Goal: Information Seeking & Learning: Learn about a topic

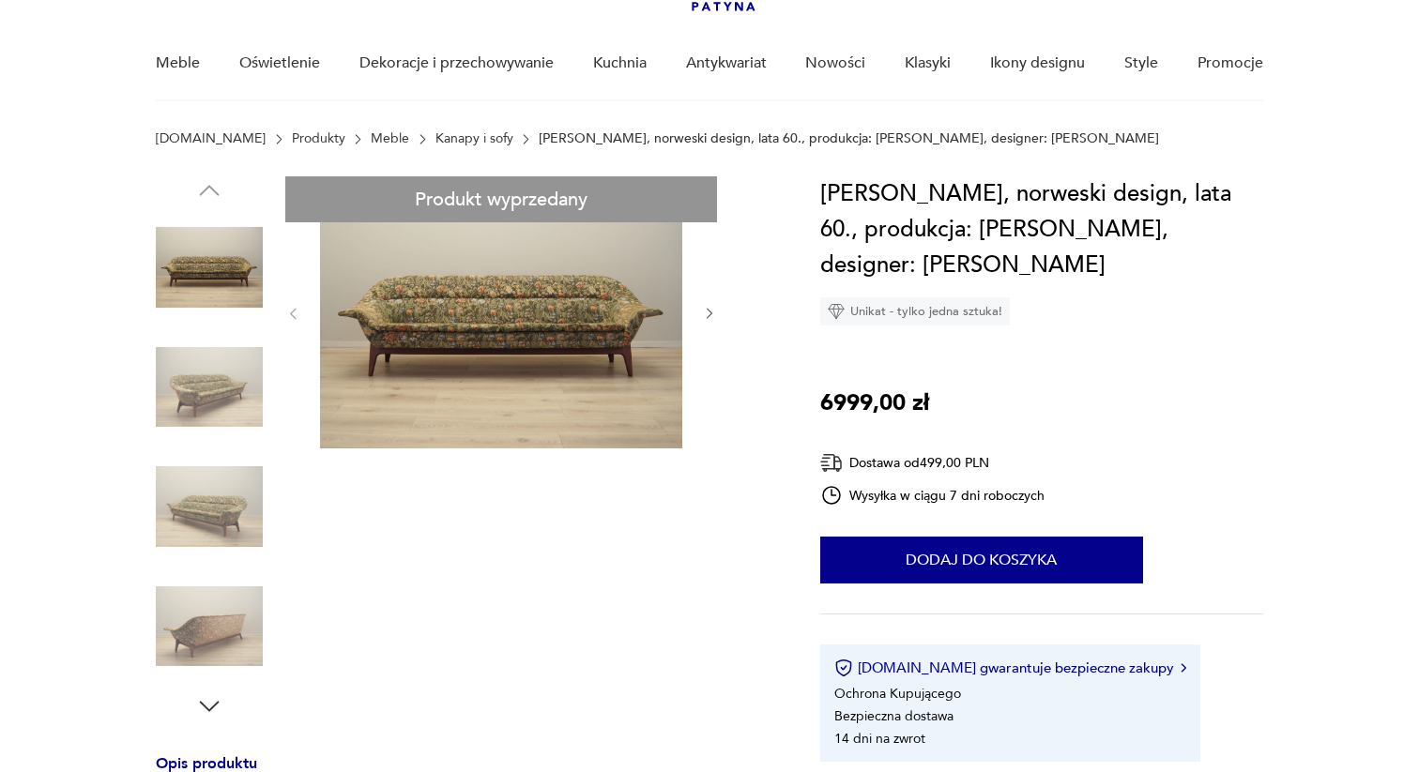
click at [190, 398] on img at bounding box center [209, 387] width 107 height 107
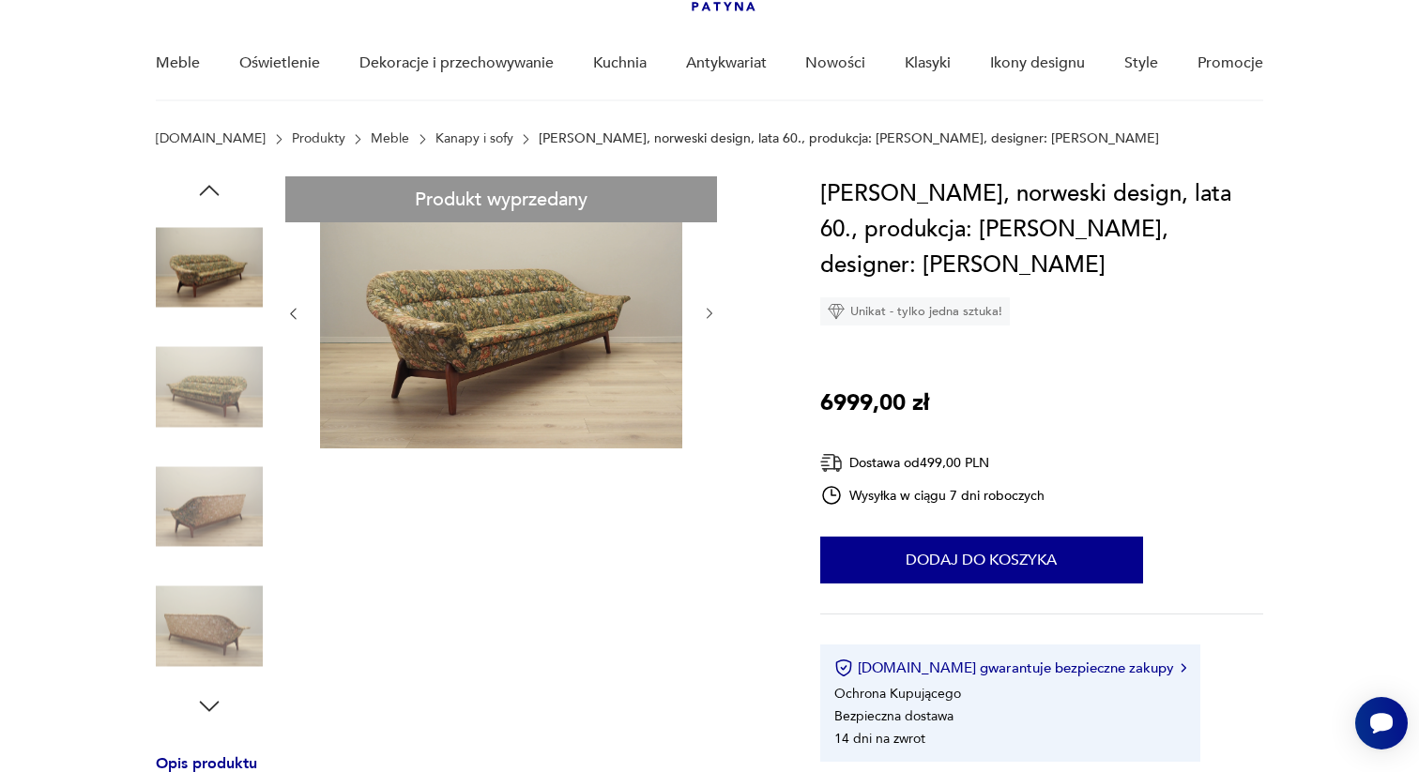
click at [227, 408] on img at bounding box center [209, 387] width 107 height 107
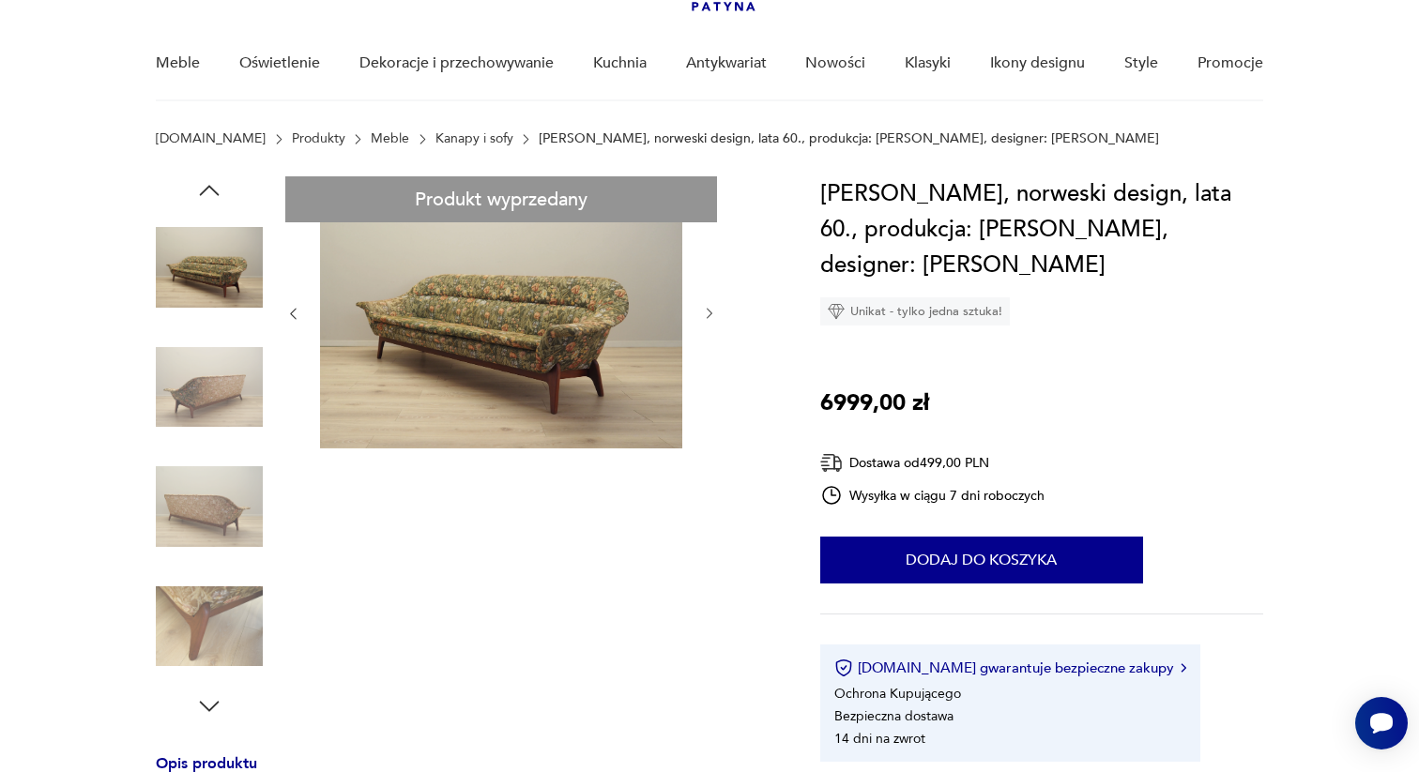
click at [226, 505] on img at bounding box center [209, 506] width 107 height 107
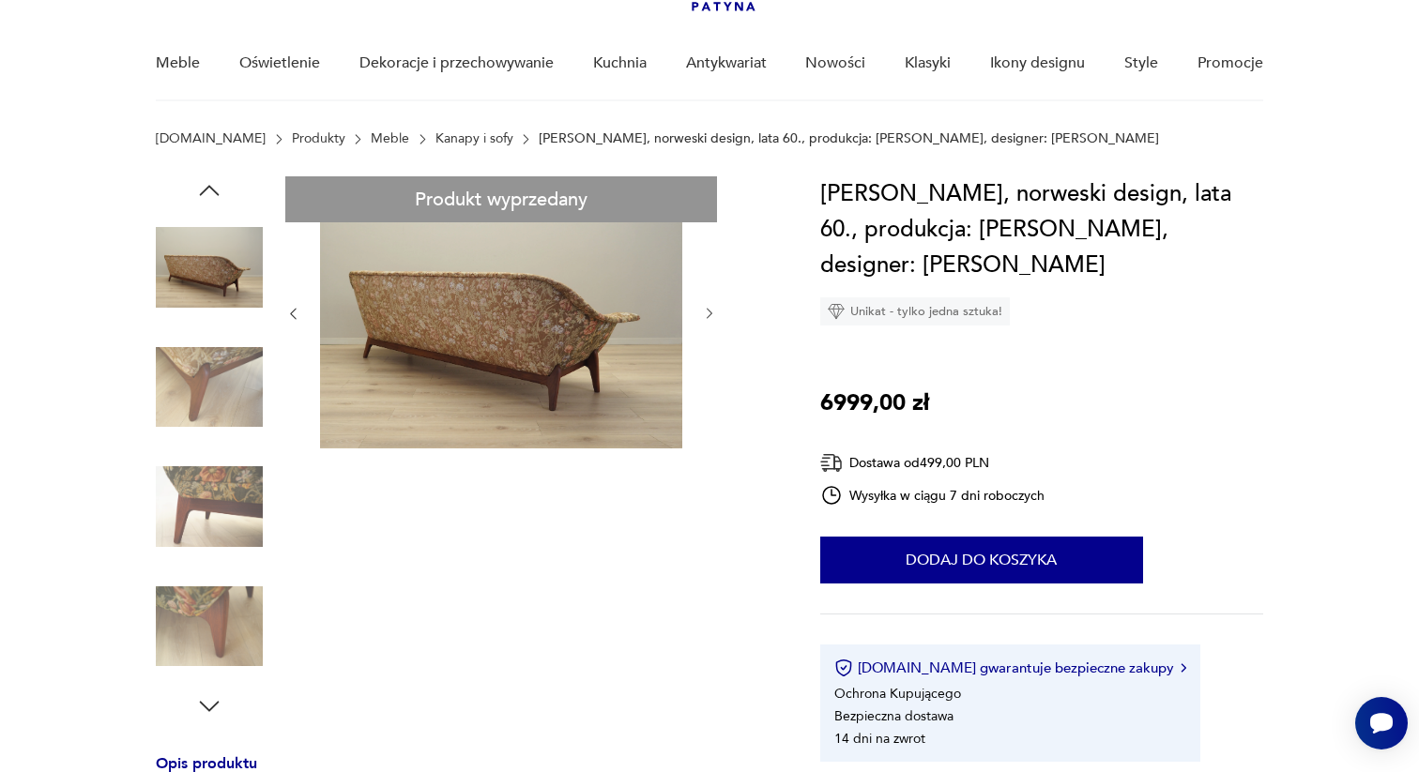
click at [230, 506] on img at bounding box center [209, 506] width 107 height 107
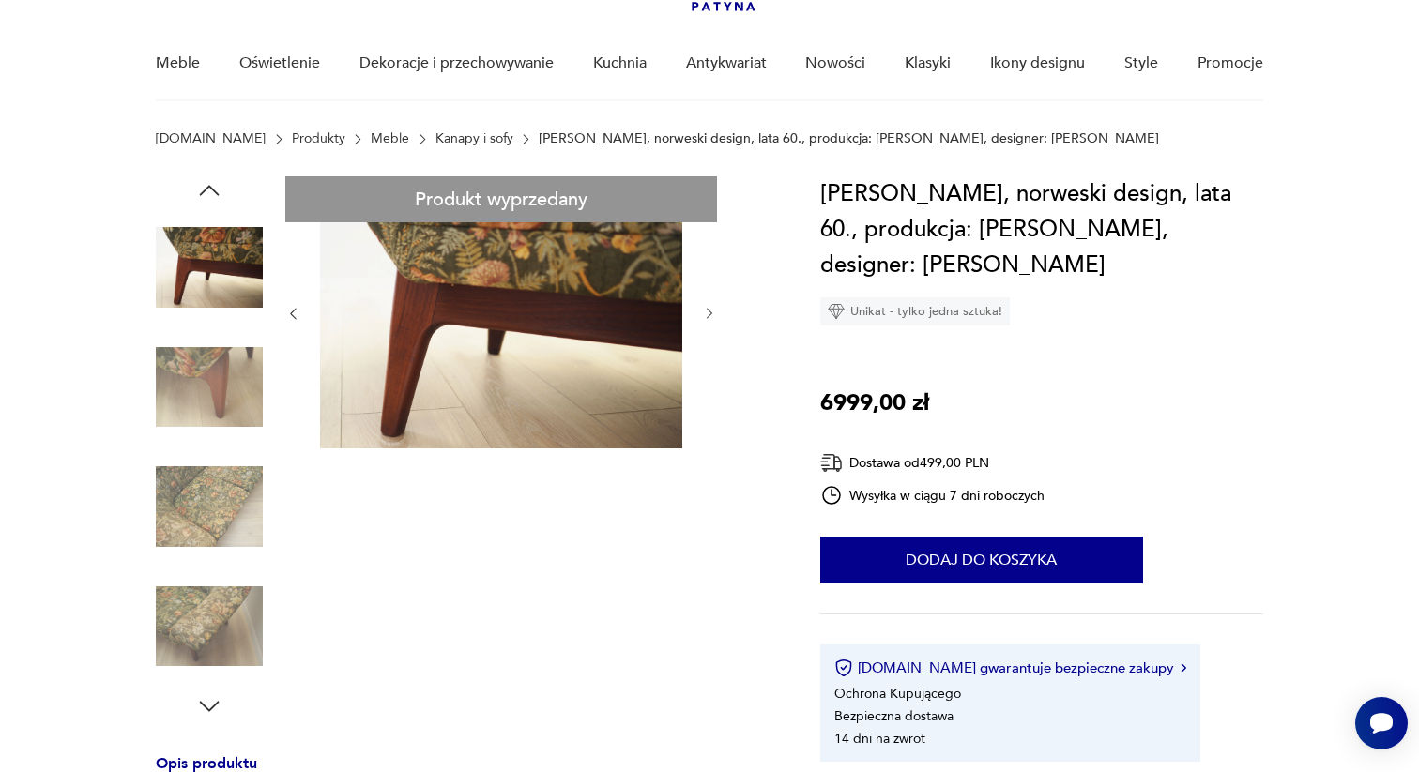
click at [230, 543] on img at bounding box center [209, 506] width 107 height 107
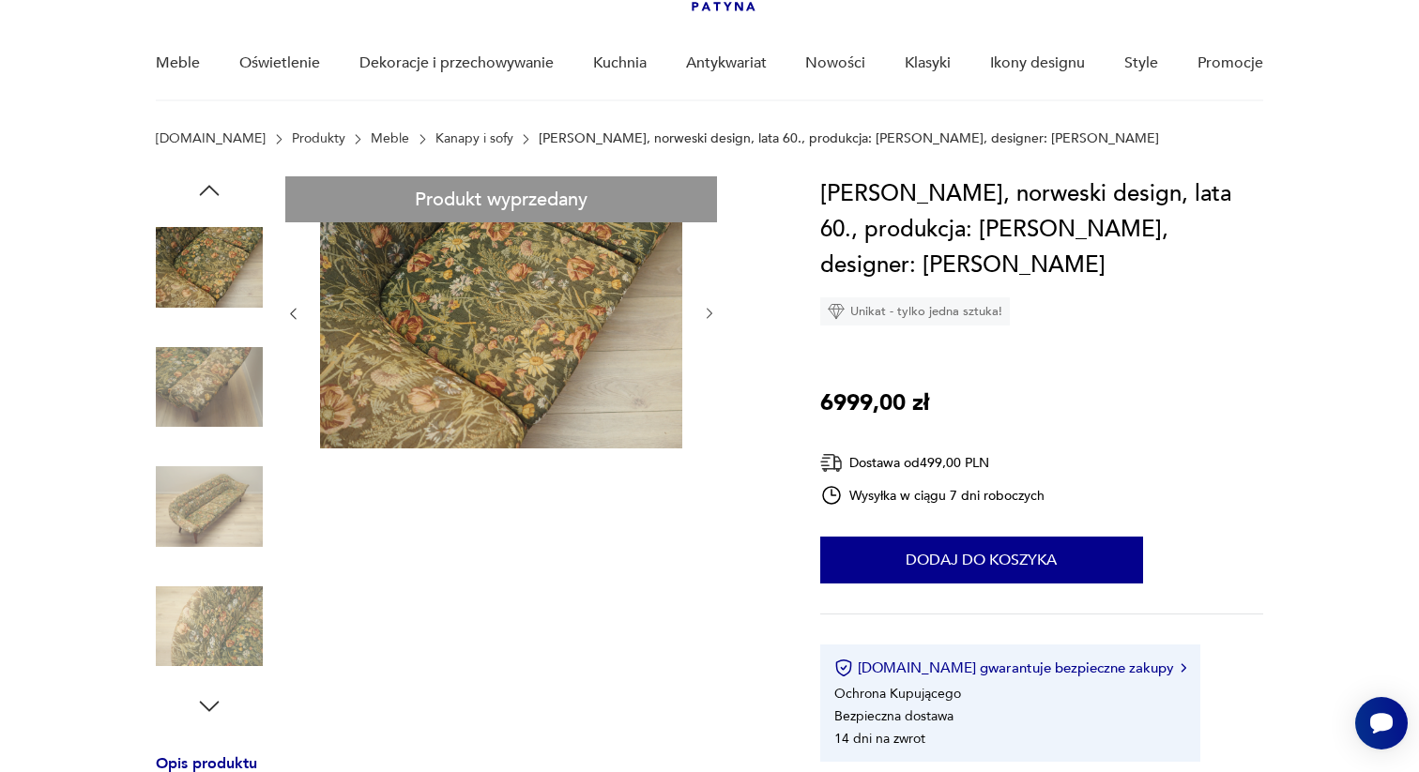
click at [226, 609] on img at bounding box center [209, 626] width 107 height 107
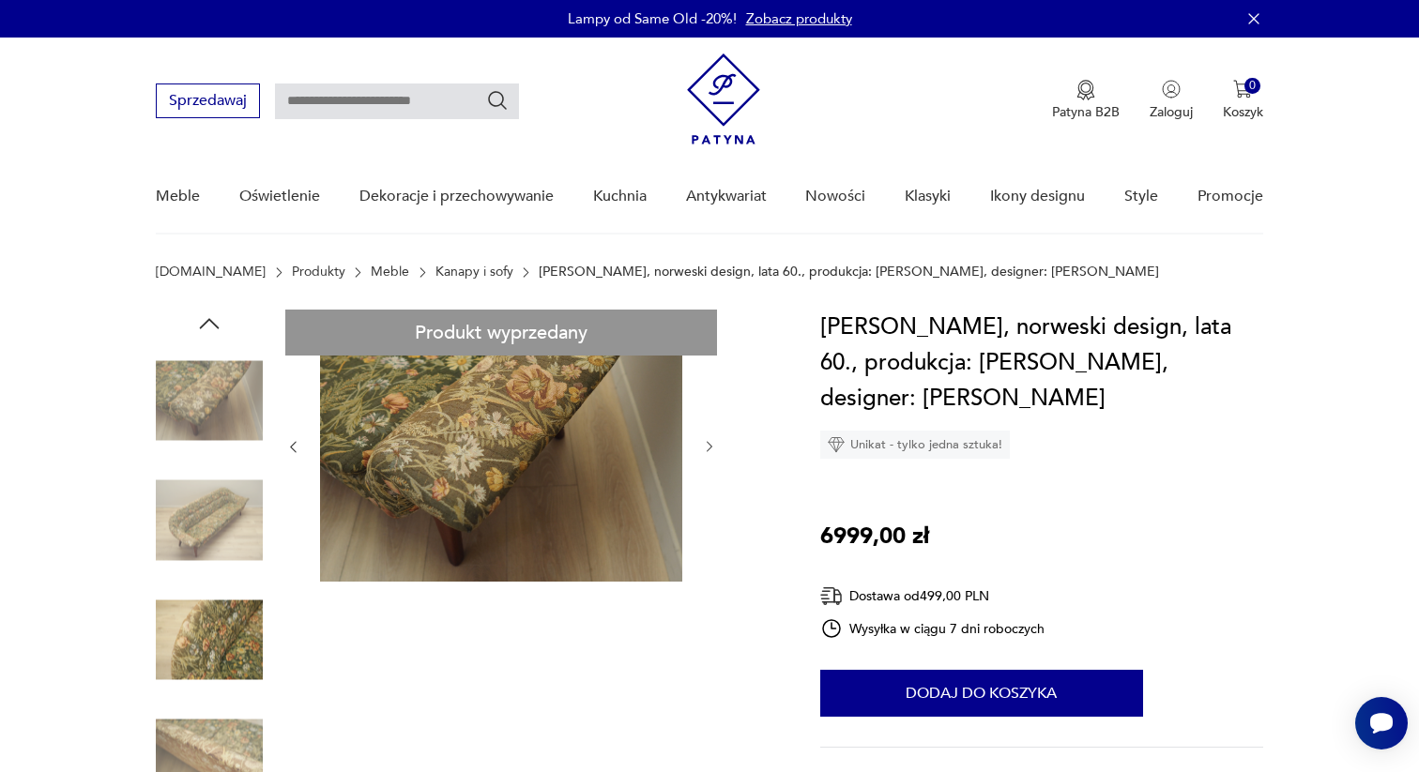
click at [722, 98] on img at bounding box center [723, 98] width 73 height 91
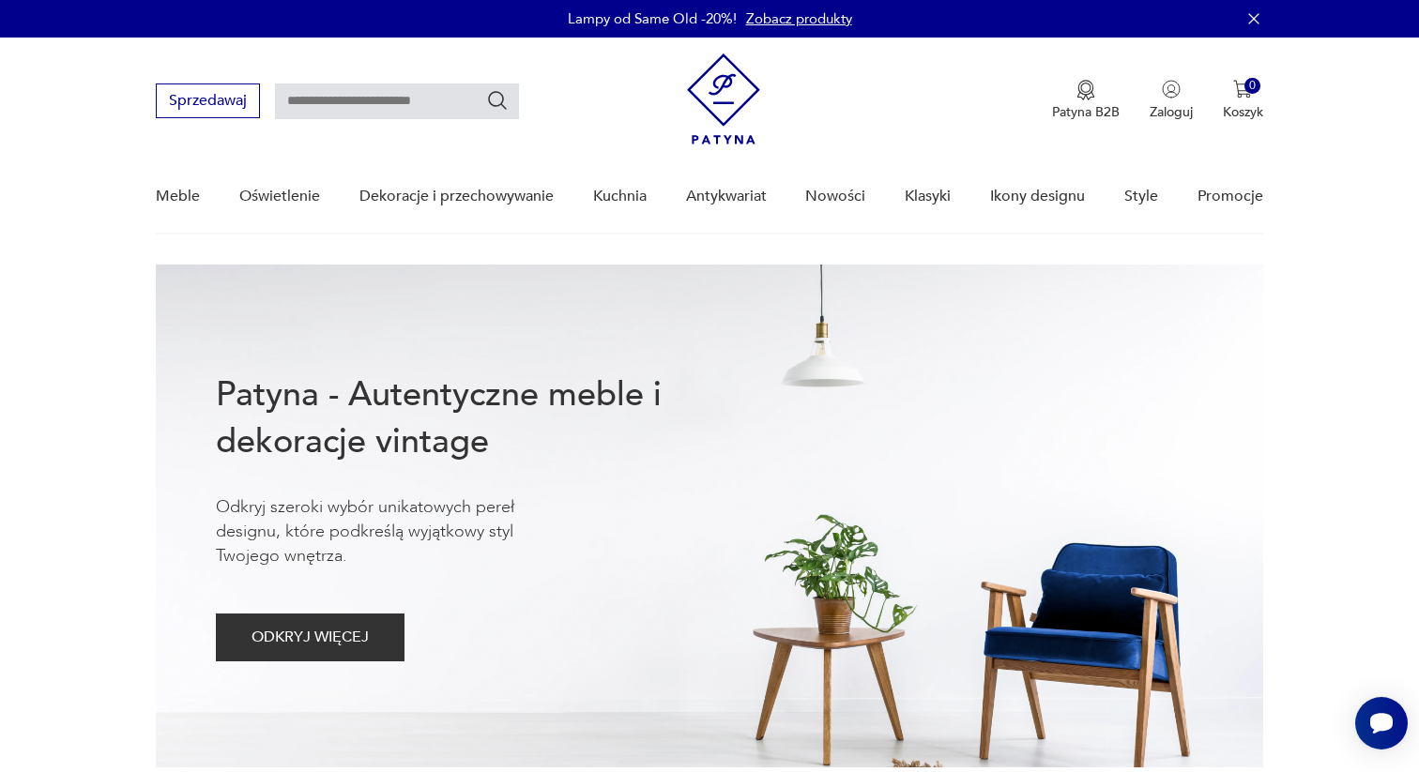
click at [412, 100] on input "text" at bounding box center [397, 102] width 244 height 36
type input "*******"
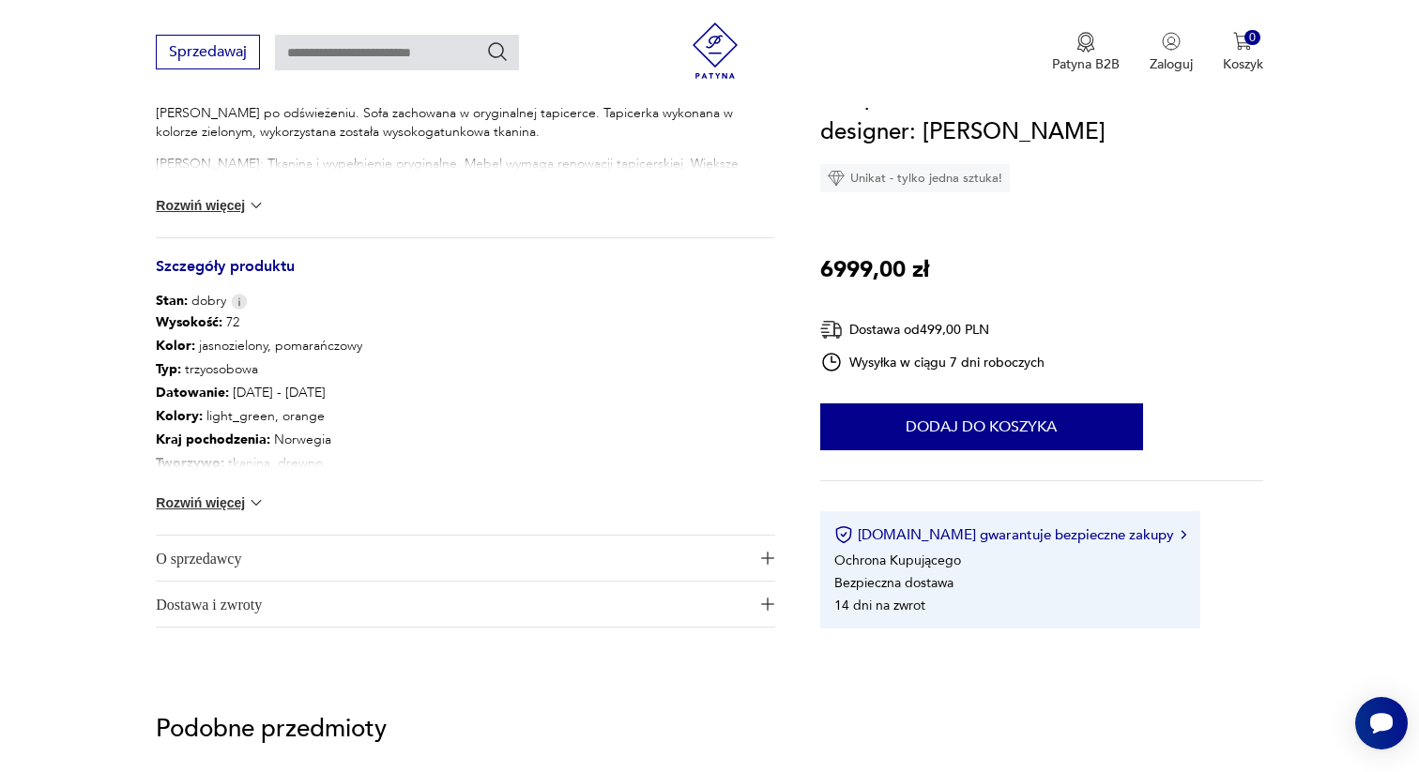
scroll to position [890, 0]
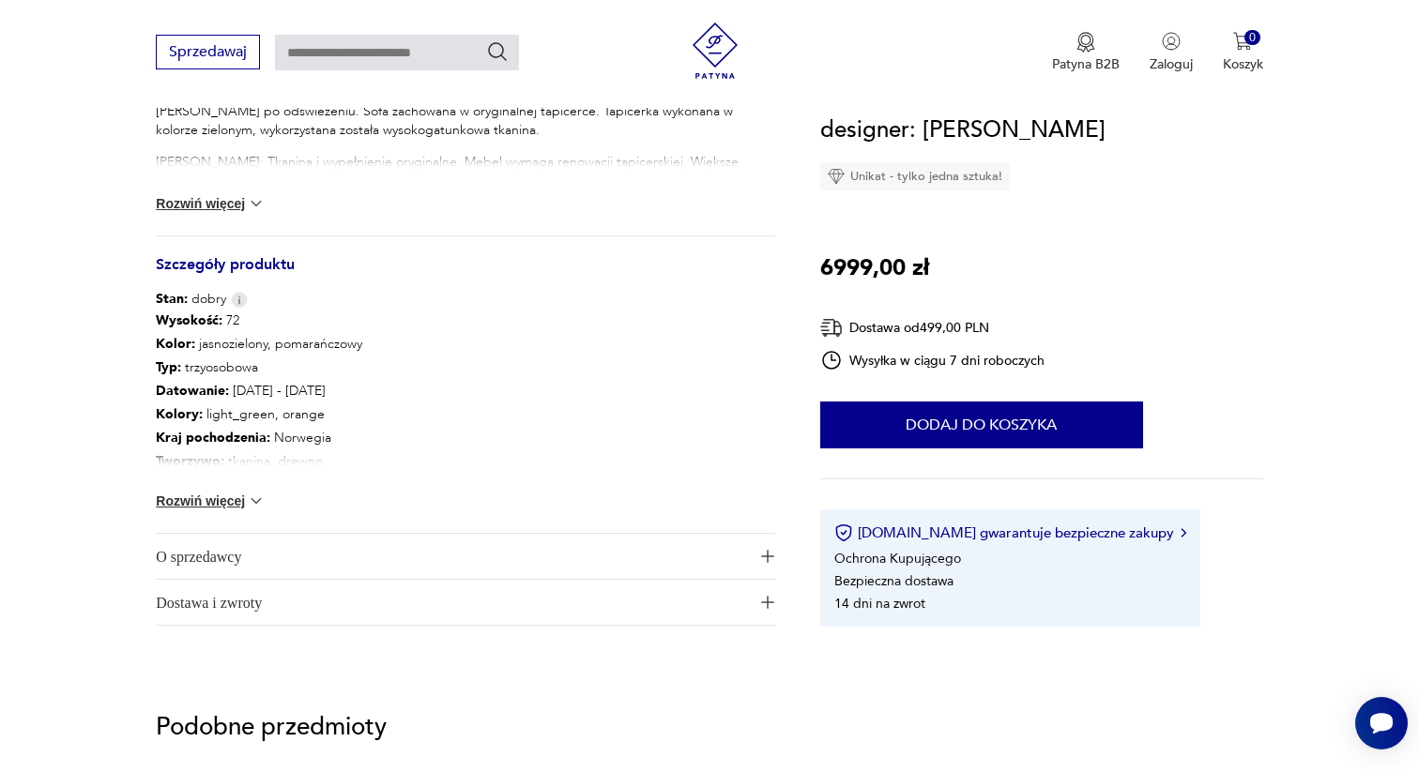
click at [210, 502] on button "Rozwiń więcej" at bounding box center [210, 501] width 109 height 19
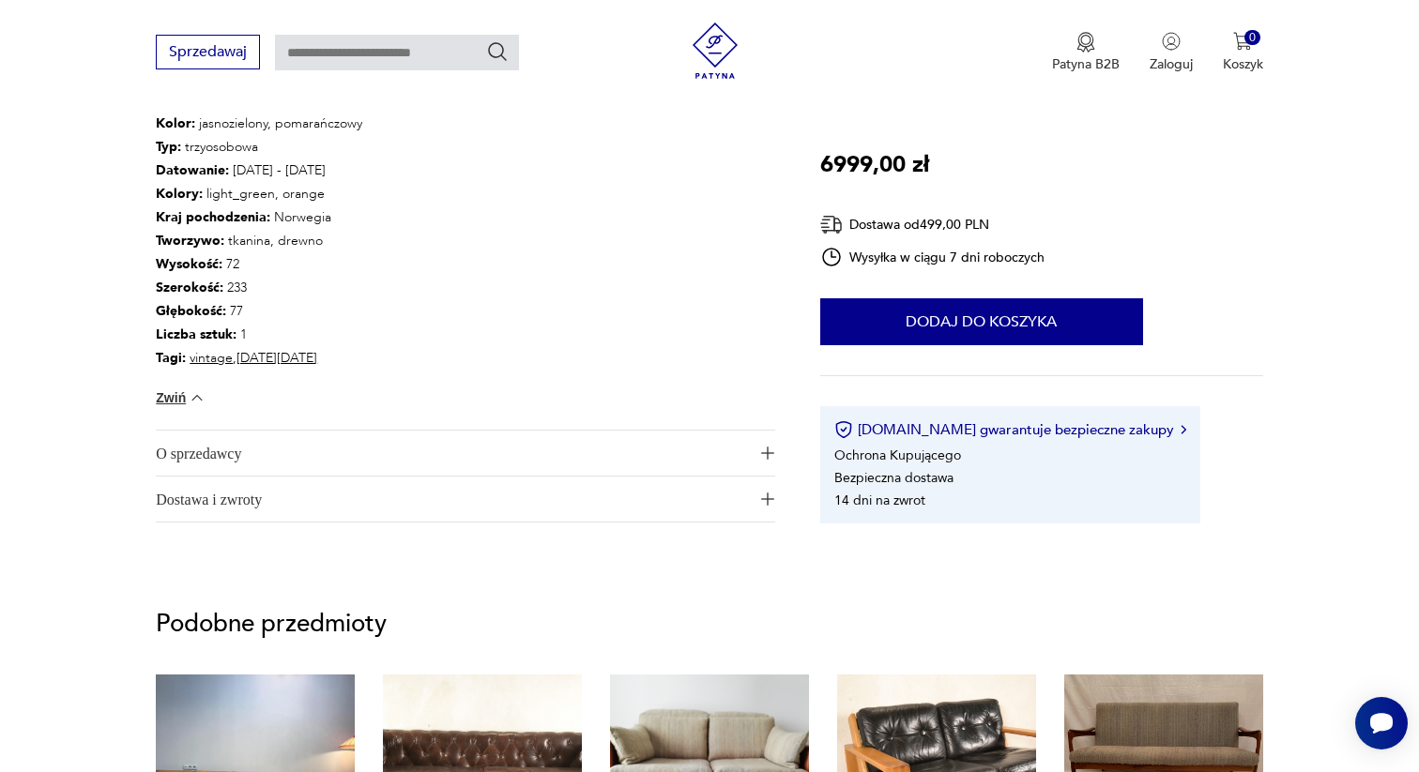
scroll to position [1113, 0]
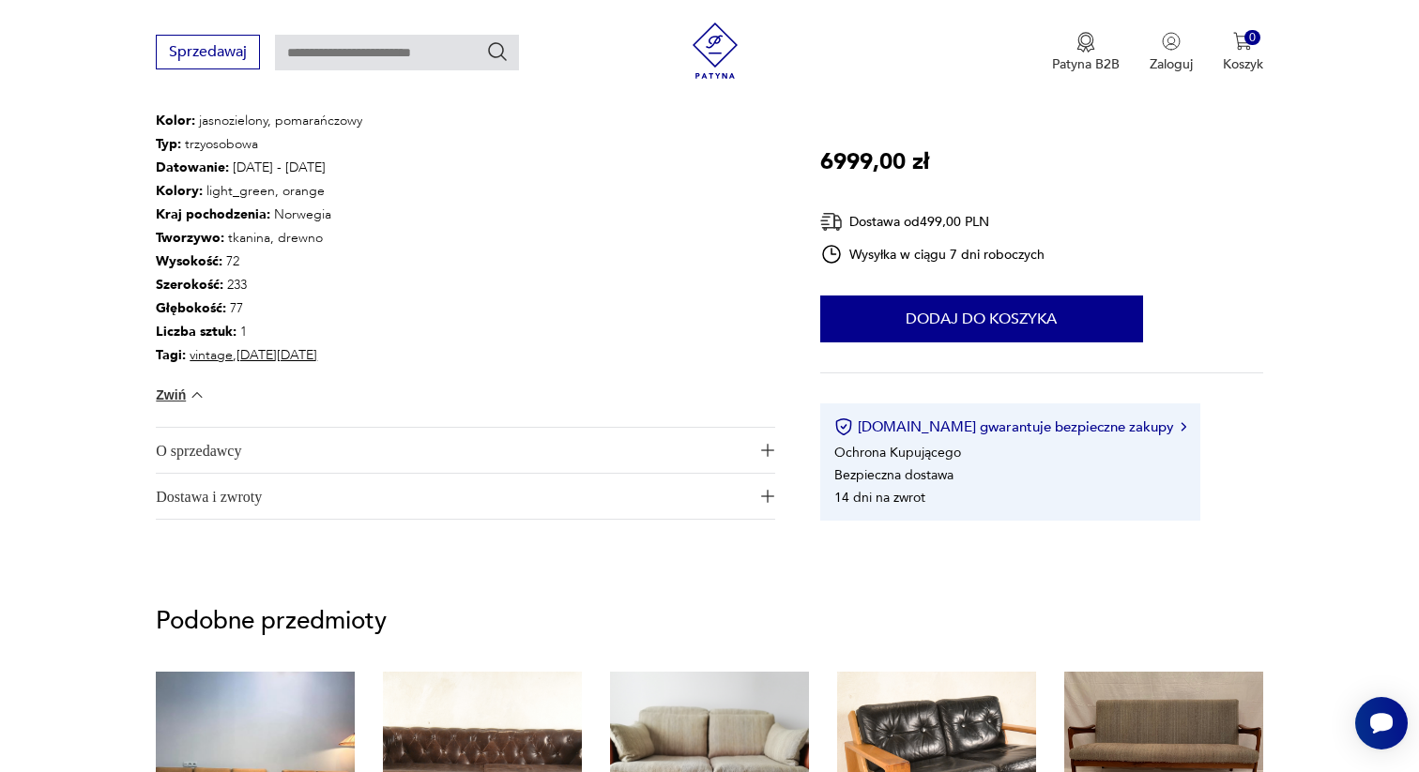
click at [695, 449] on span "O sprzedawcy" at bounding box center [452, 450] width 593 height 45
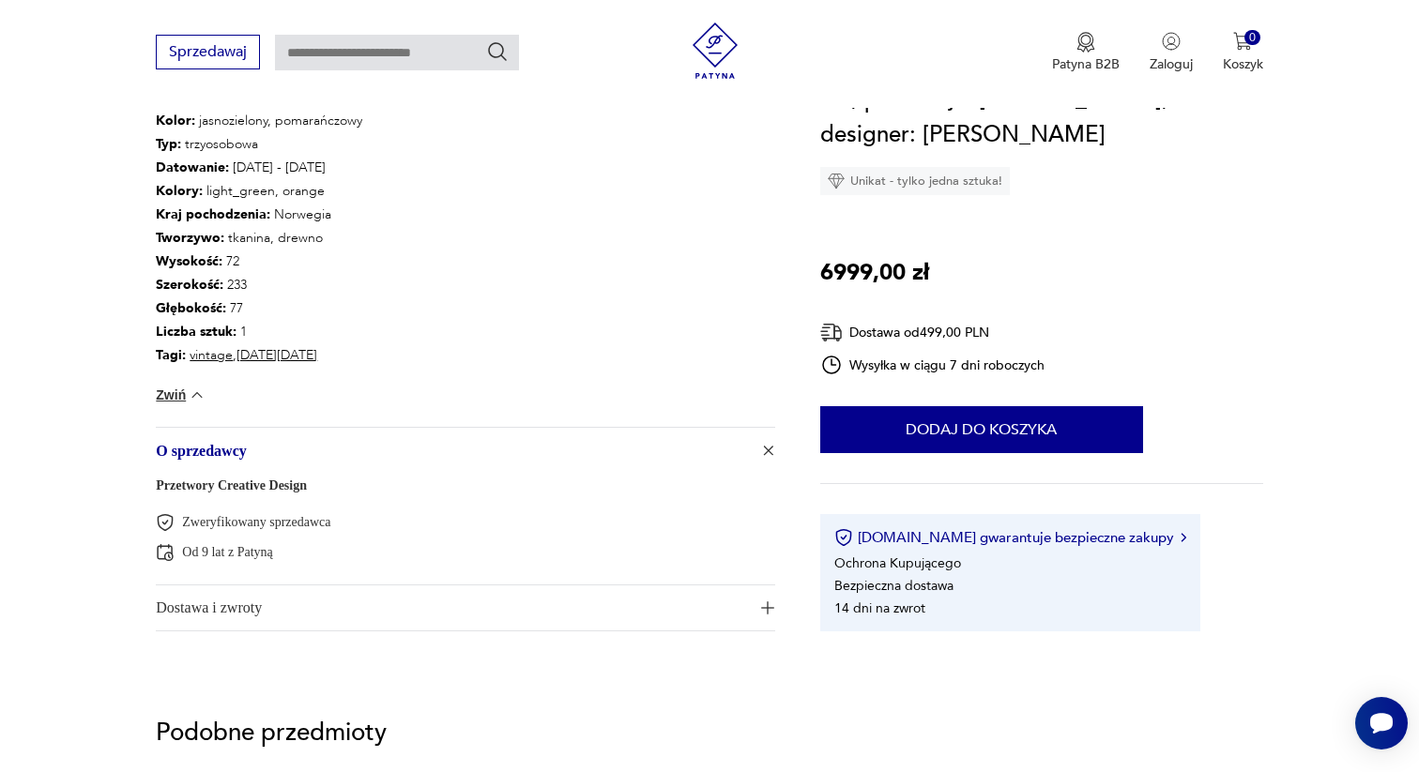
click at [560, 609] on span "Dostawa i zwroty" at bounding box center [452, 608] width 593 height 45
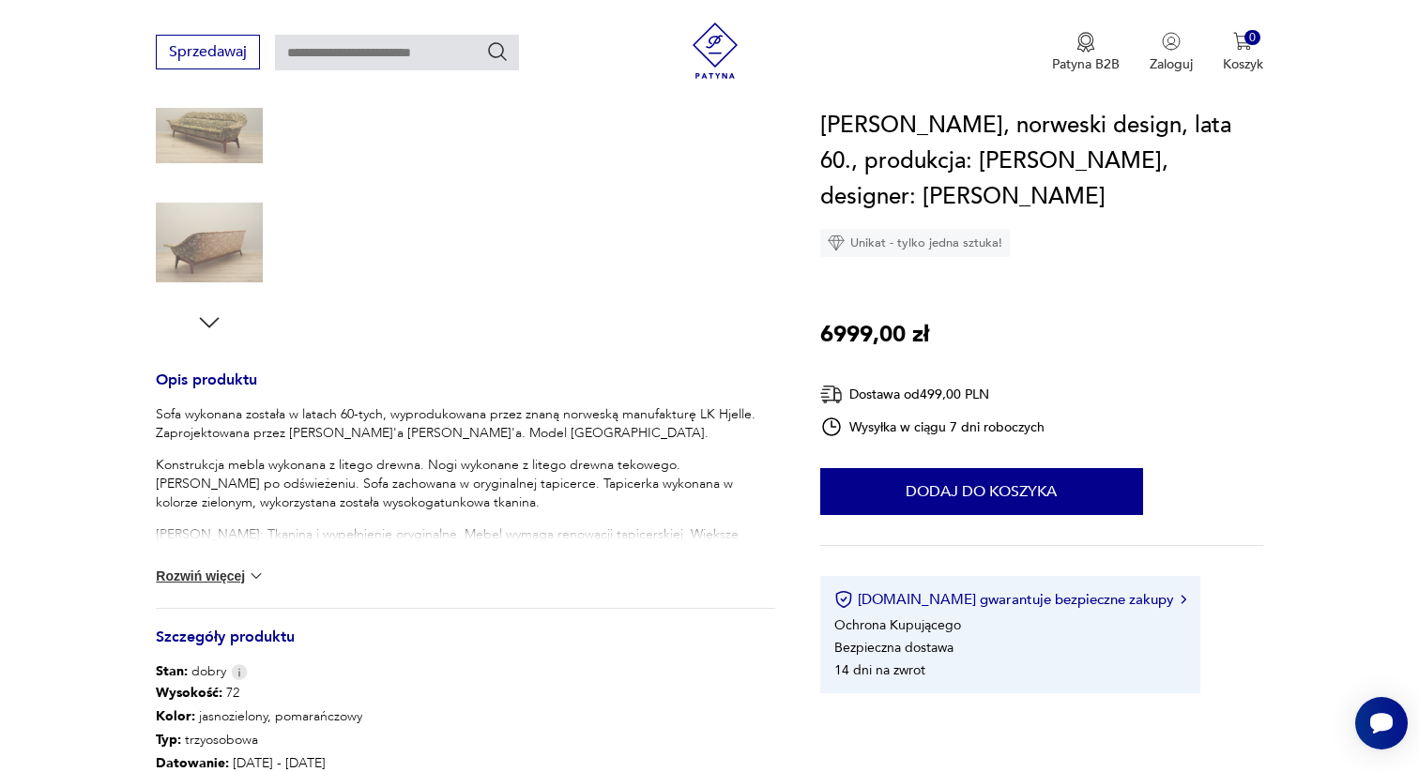
scroll to position [0, 0]
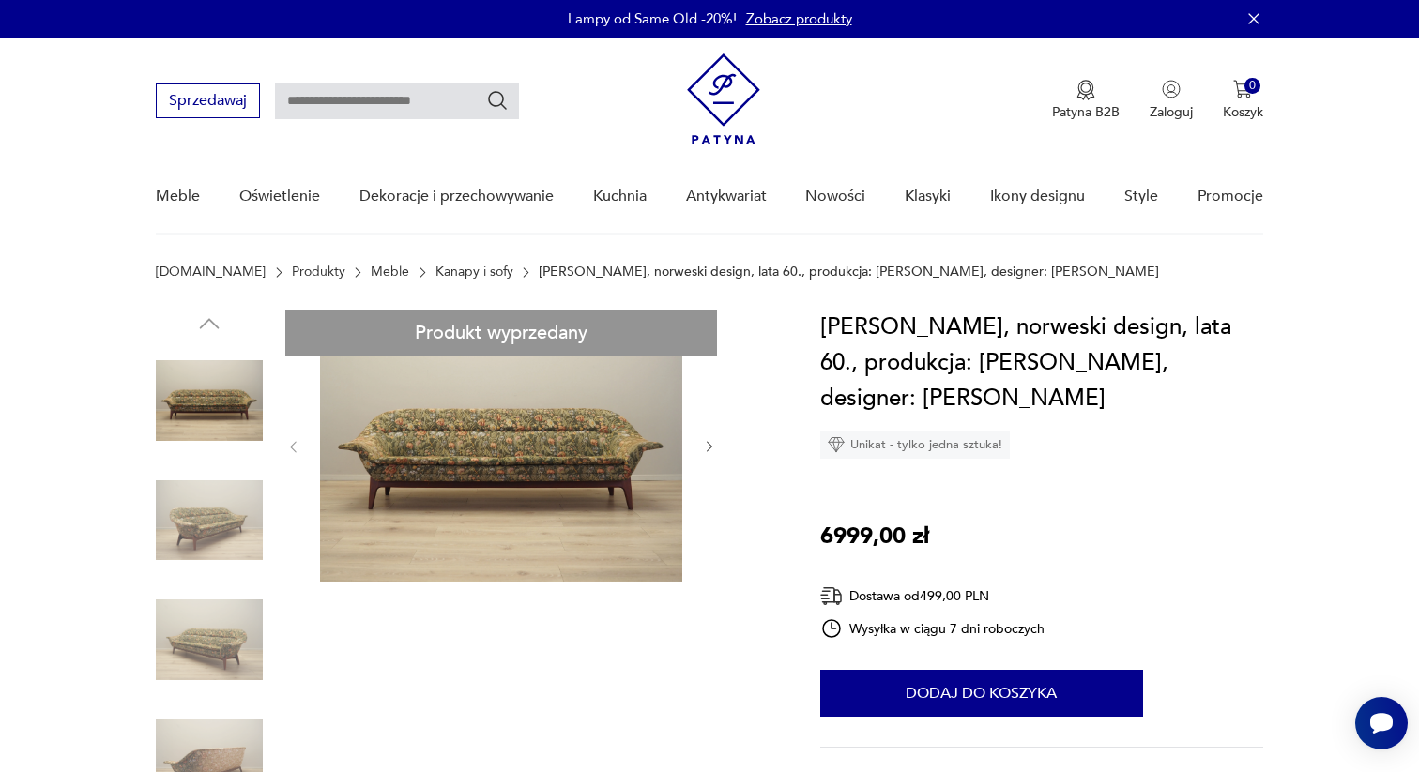
click at [1252, 17] on icon "button" at bounding box center [1253, 18] width 10 height 10
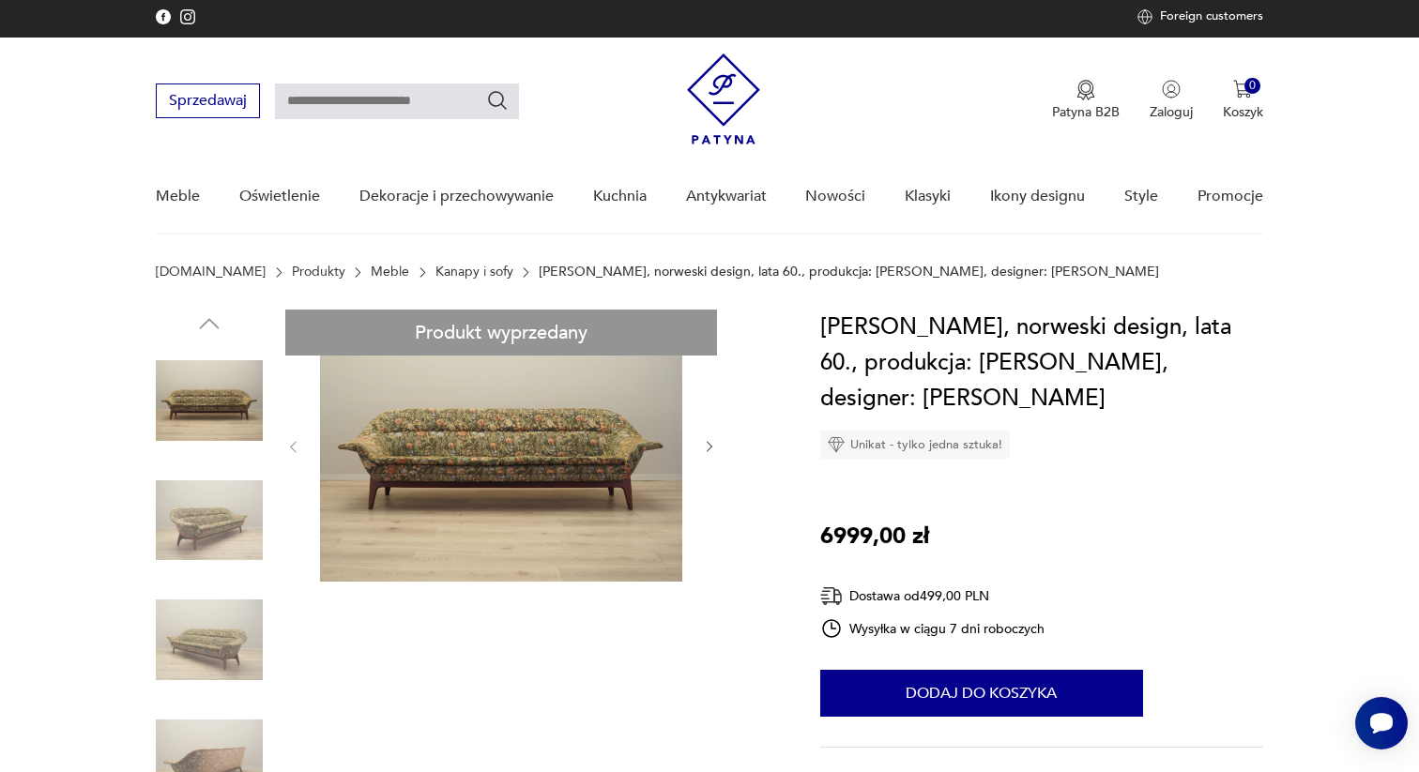
click at [1201, 16] on p "Foreign customers" at bounding box center [1211, 16] width 103 height 15
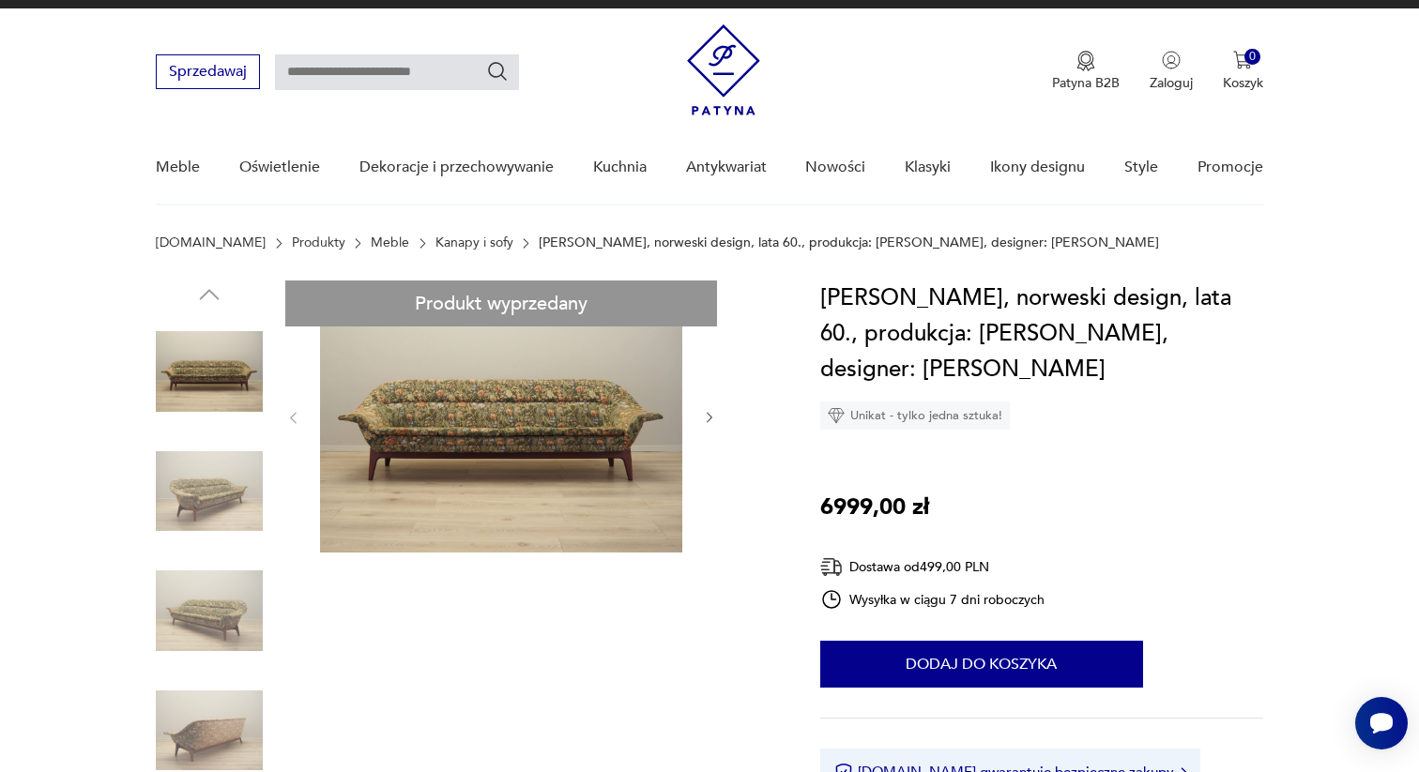
scroll to position [39, 0]
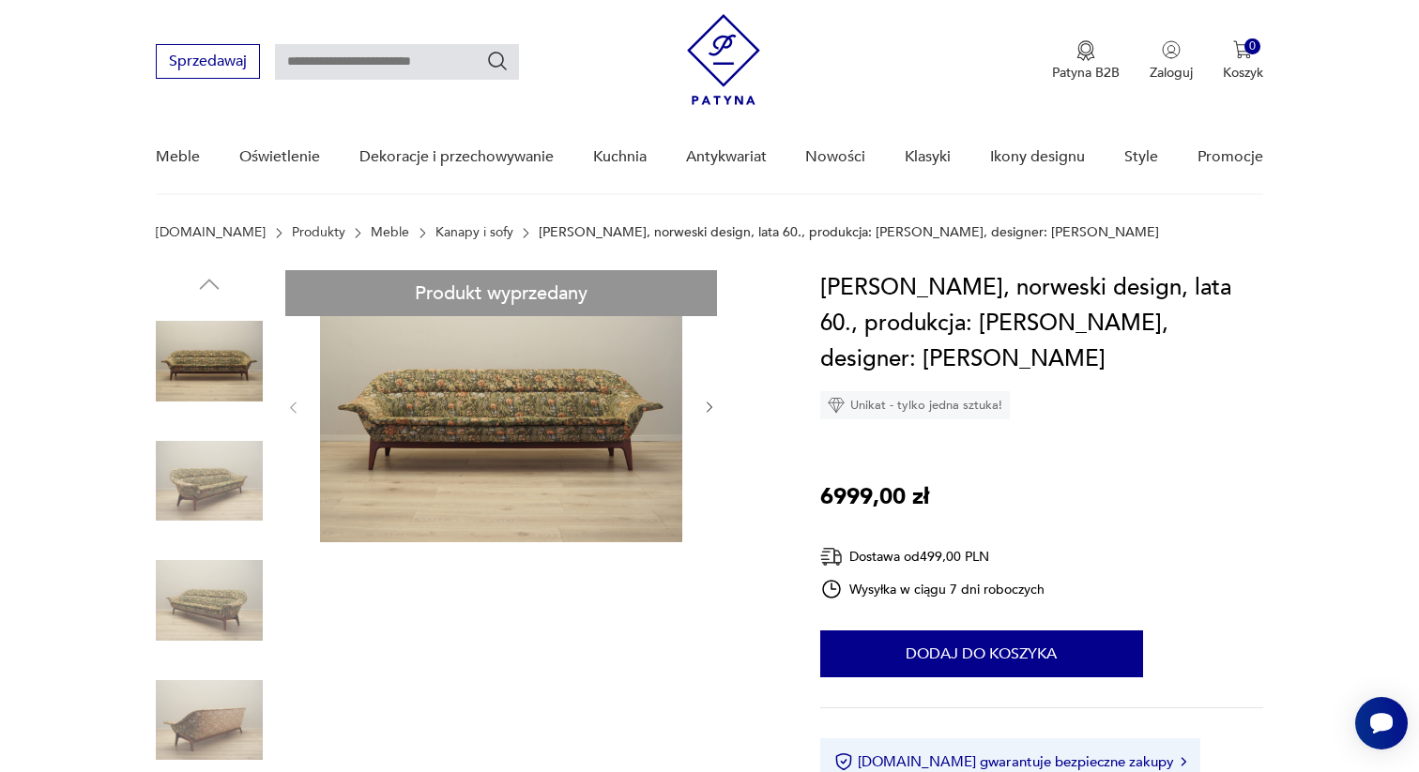
click at [435, 229] on link "Kanapy i sofy" at bounding box center [474, 232] width 78 height 15
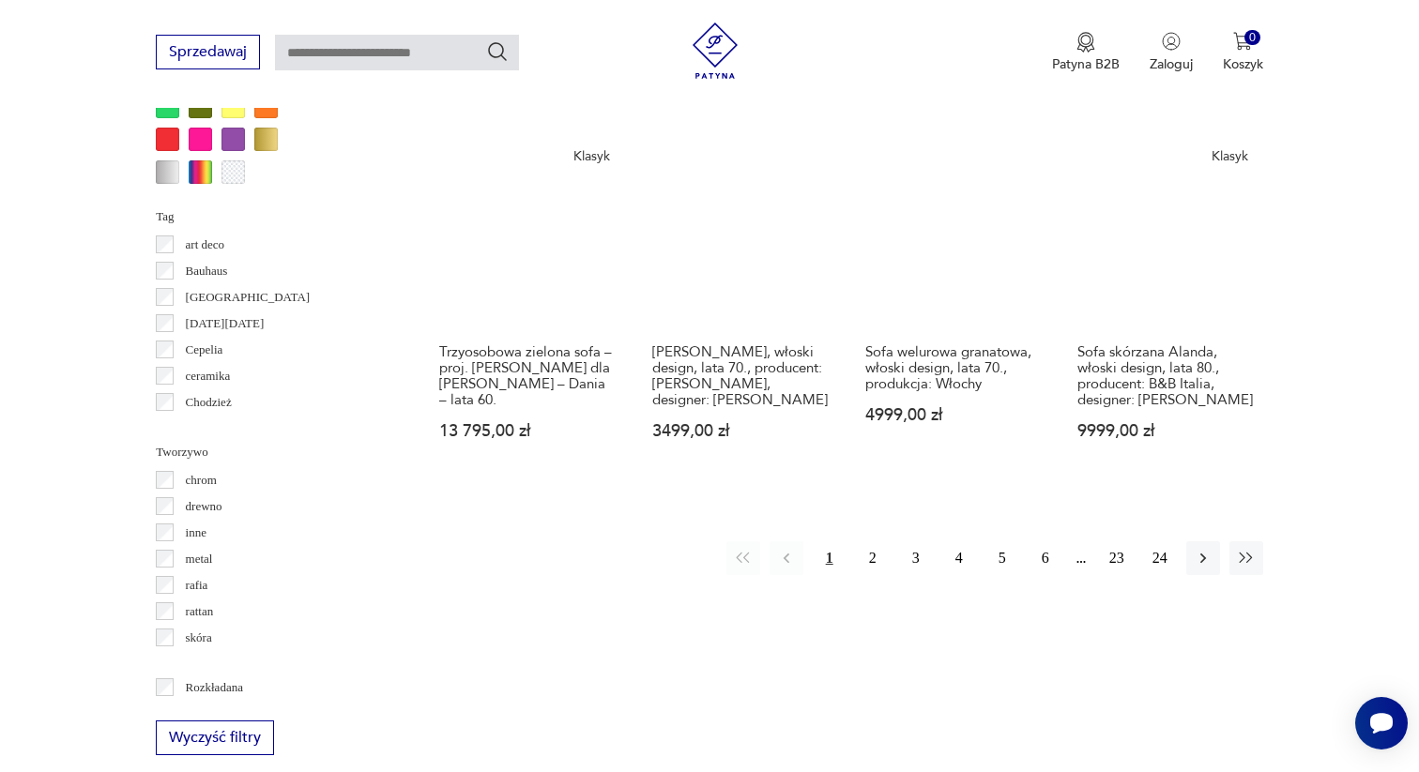
scroll to position [1872, 0]
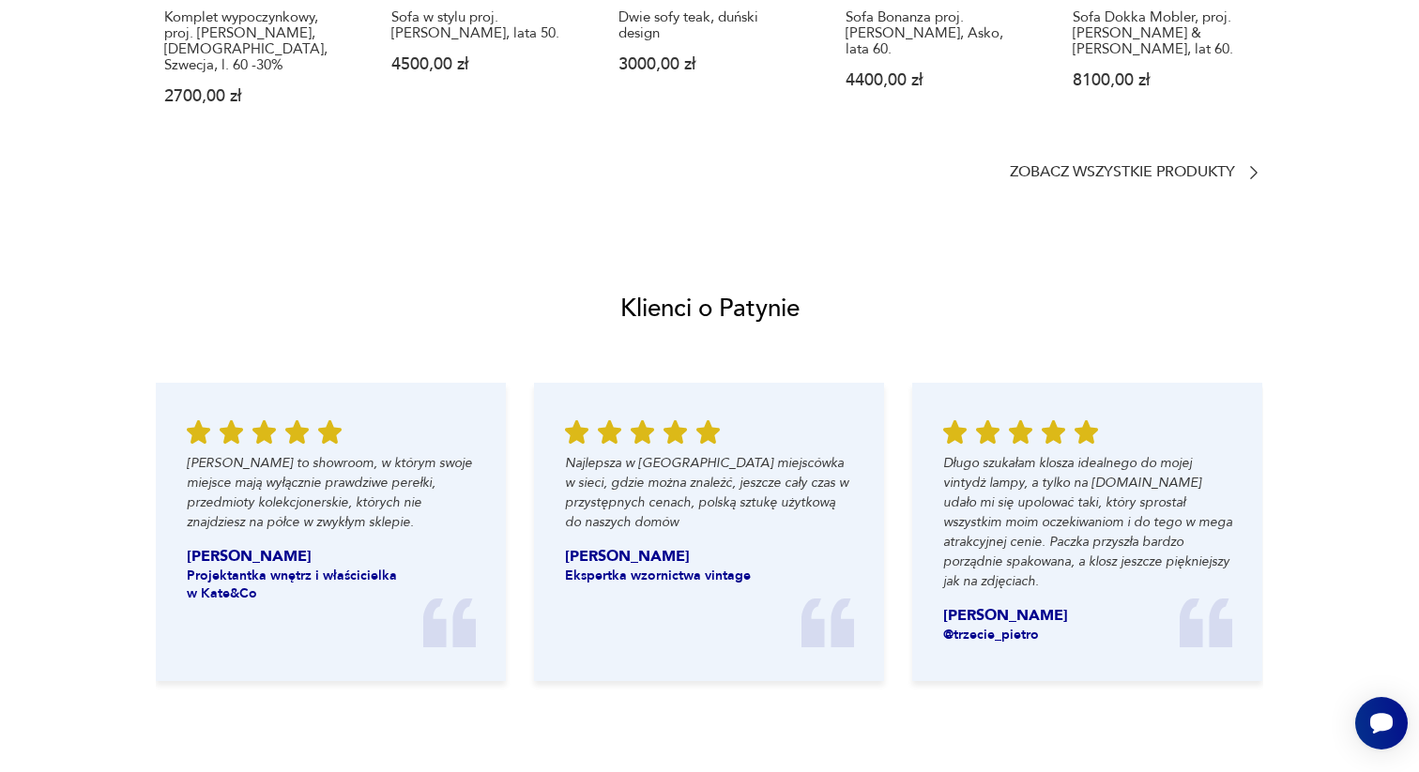
scroll to position [39, 0]
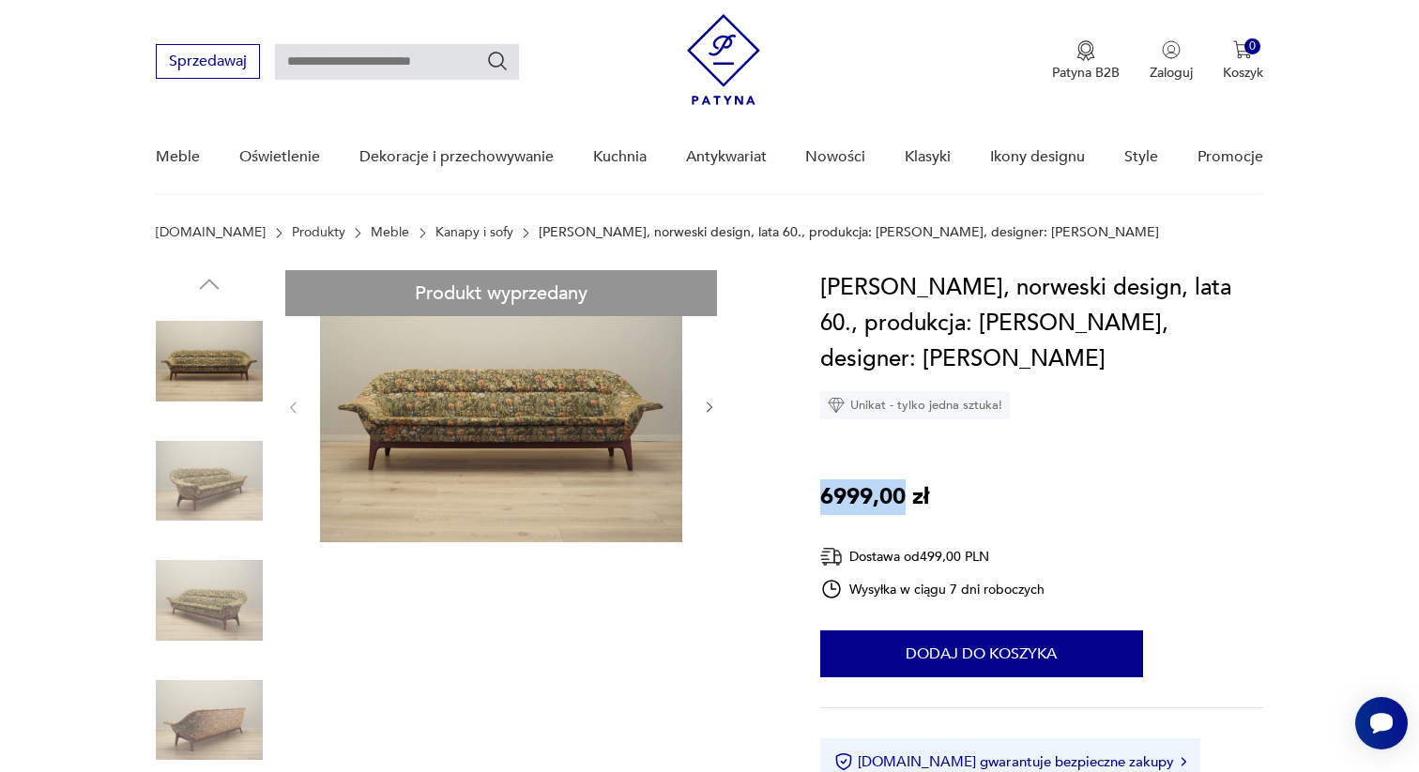
drag, startPoint x: 822, startPoint y: 495, endPoint x: 904, endPoint y: 497, distance: 81.7
click at [904, 497] on p "6999,00 zł" at bounding box center [874, 498] width 109 height 36
copy p "6999,00"
